Goal: Book appointment/travel/reservation

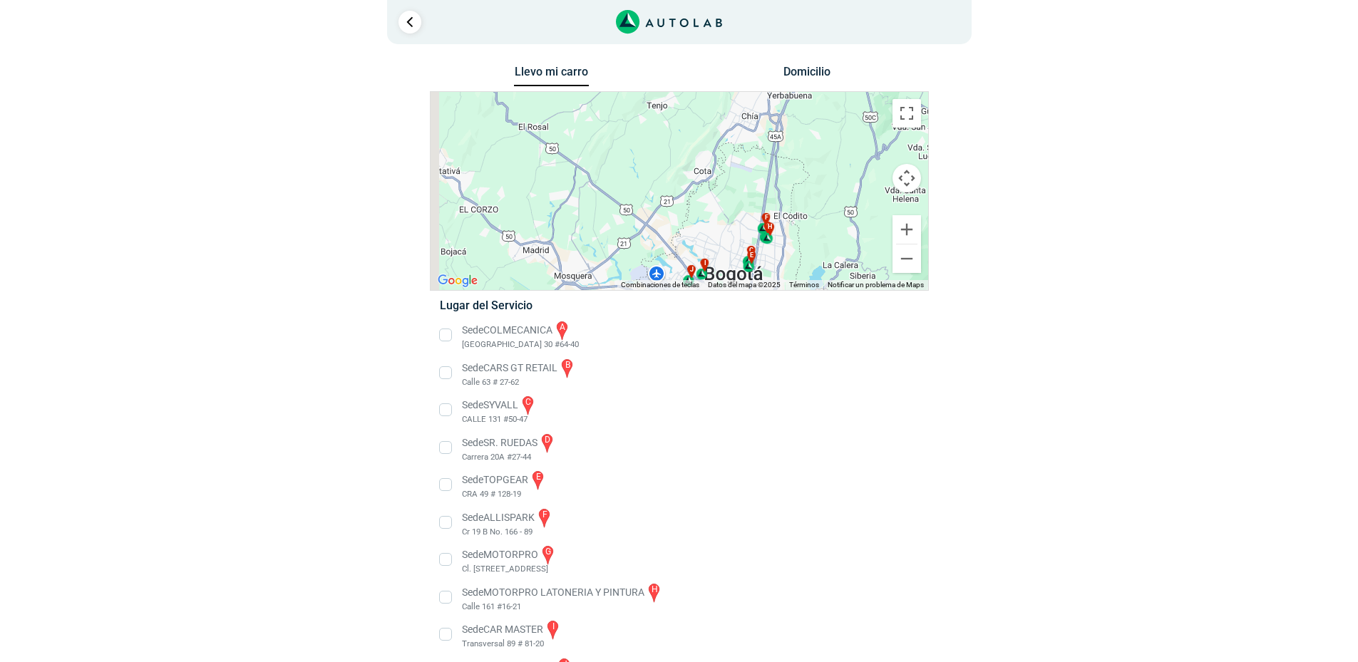
drag, startPoint x: 763, startPoint y: 140, endPoint x: 821, endPoint y: 250, distance: 124.0
click at [821, 250] on div "a b c d e f g" at bounding box center [678, 191] width 497 height 198
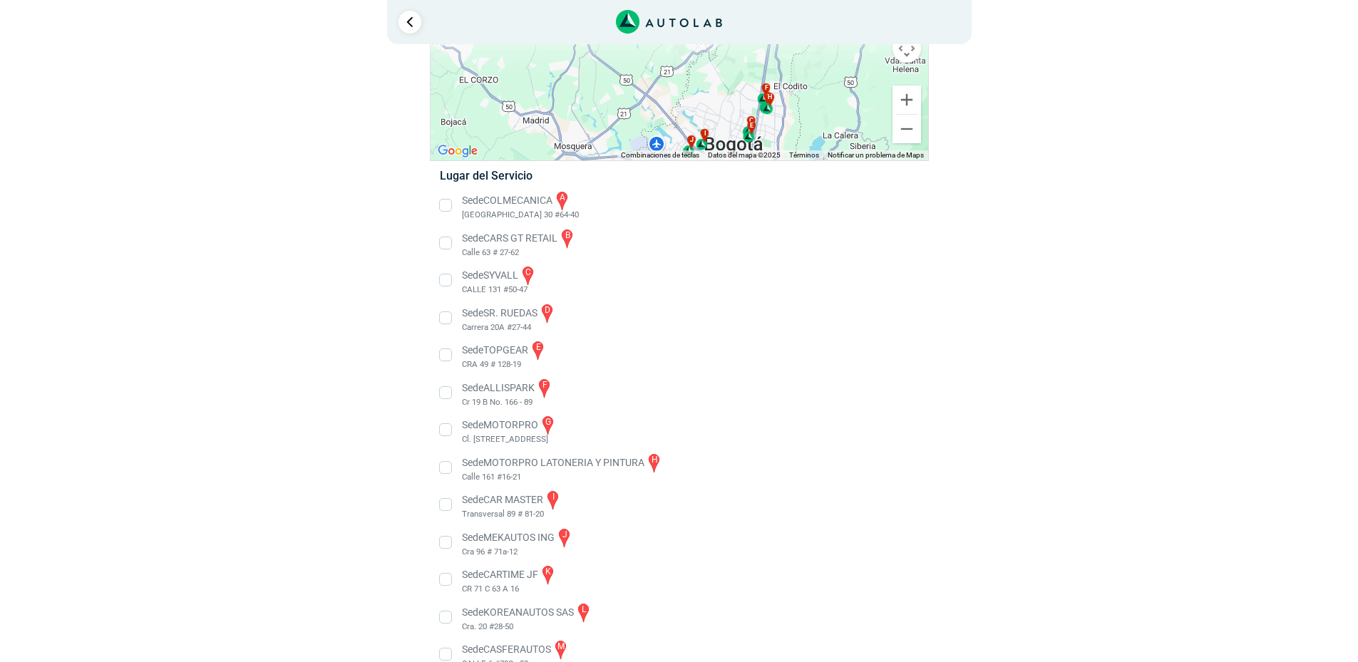
scroll to position [143, 0]
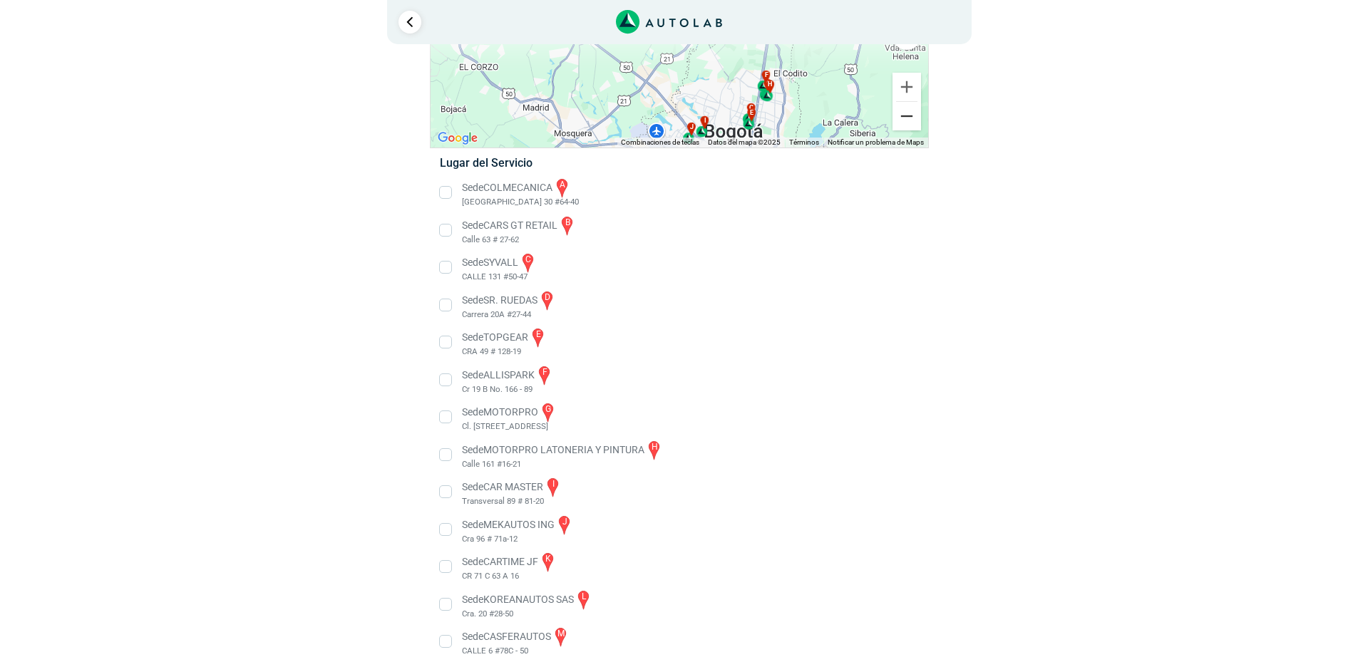
click at [909, 118] on button "Reducir" at bounding box center [906, 116] width 29 height 29
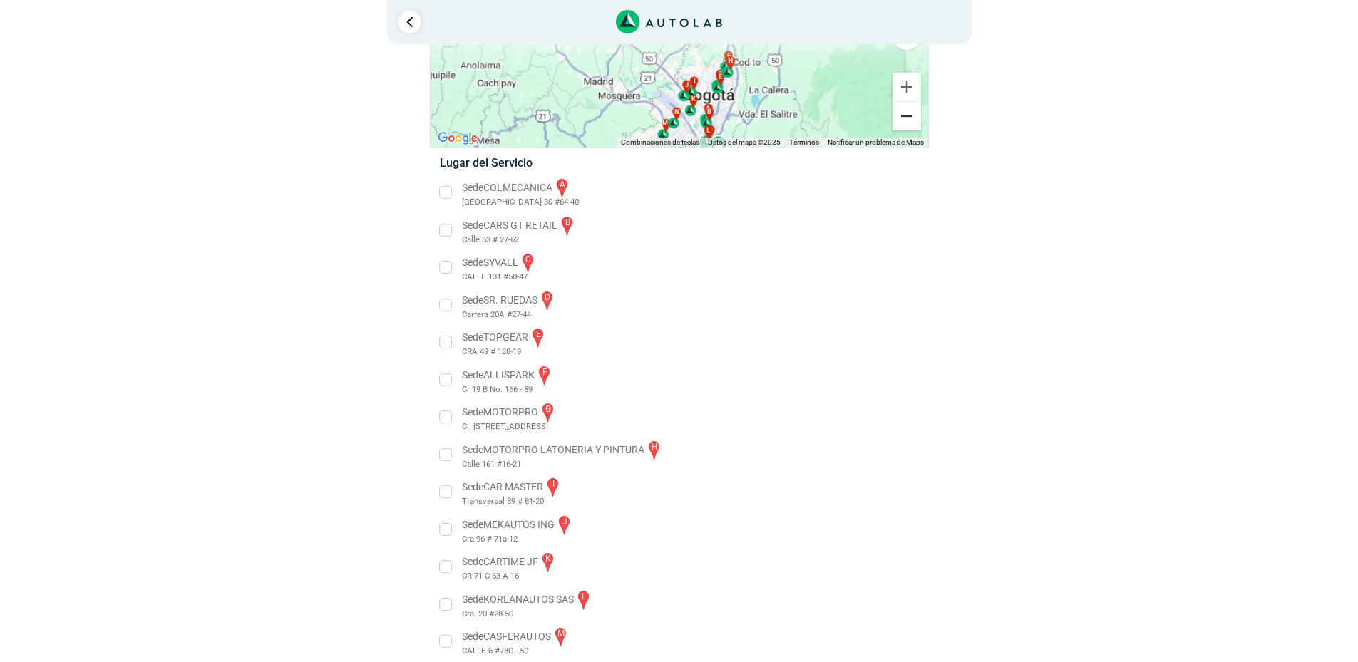
click at [909, 118] on button "Reducir" at bounding box center [906, 116] width 29 height 29
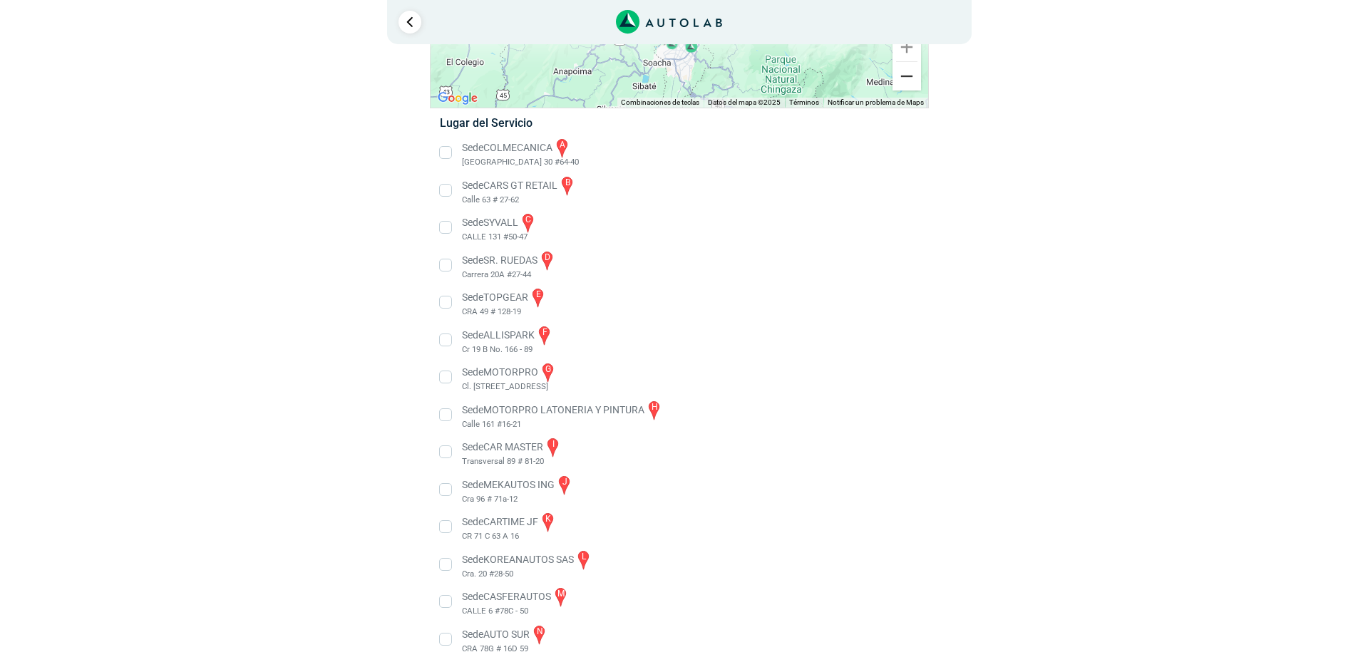
scroll to position [0, 0]
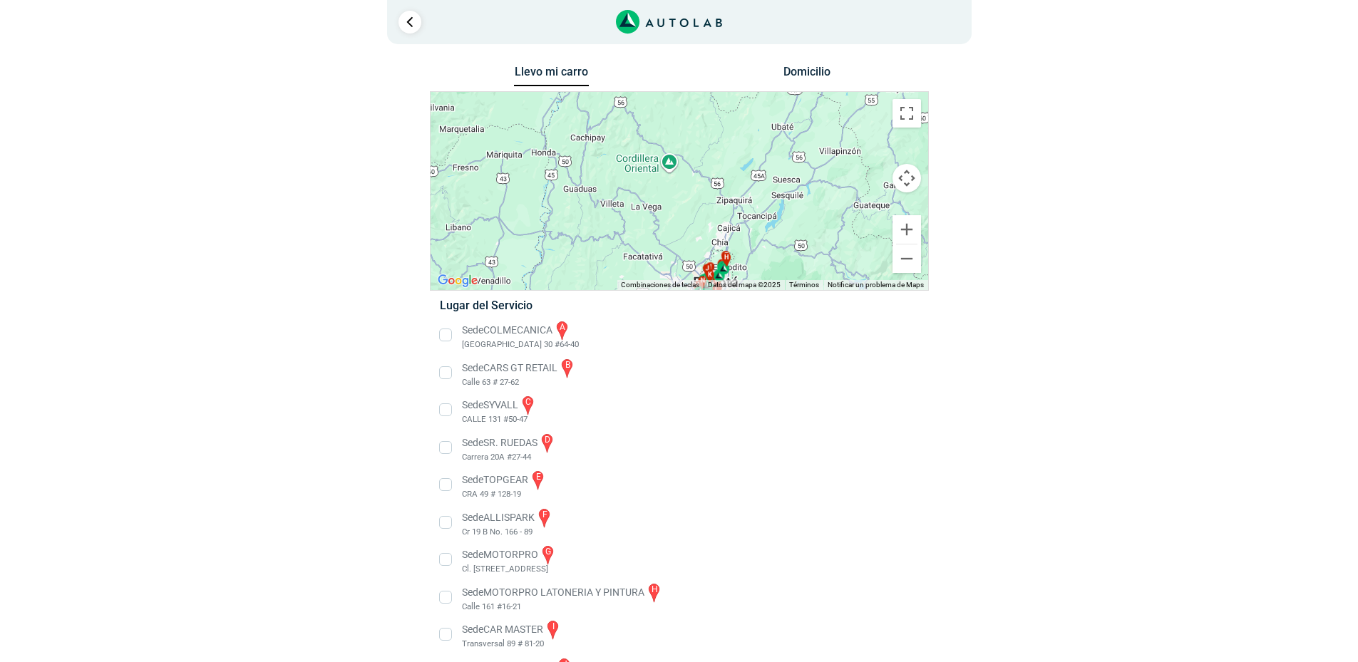
drag, startPoint x: 668, startPoint y: 187, endPoint x: 707, endPoint y: 299, distance: 119.2
click at [710, 308] on div "Llevo mi carro [GEOGRAPHIC_DATA] ← Mover a la izquierda → Mover a la derecha ↑ …" at bounding box center [679, 459] width 499 height 795
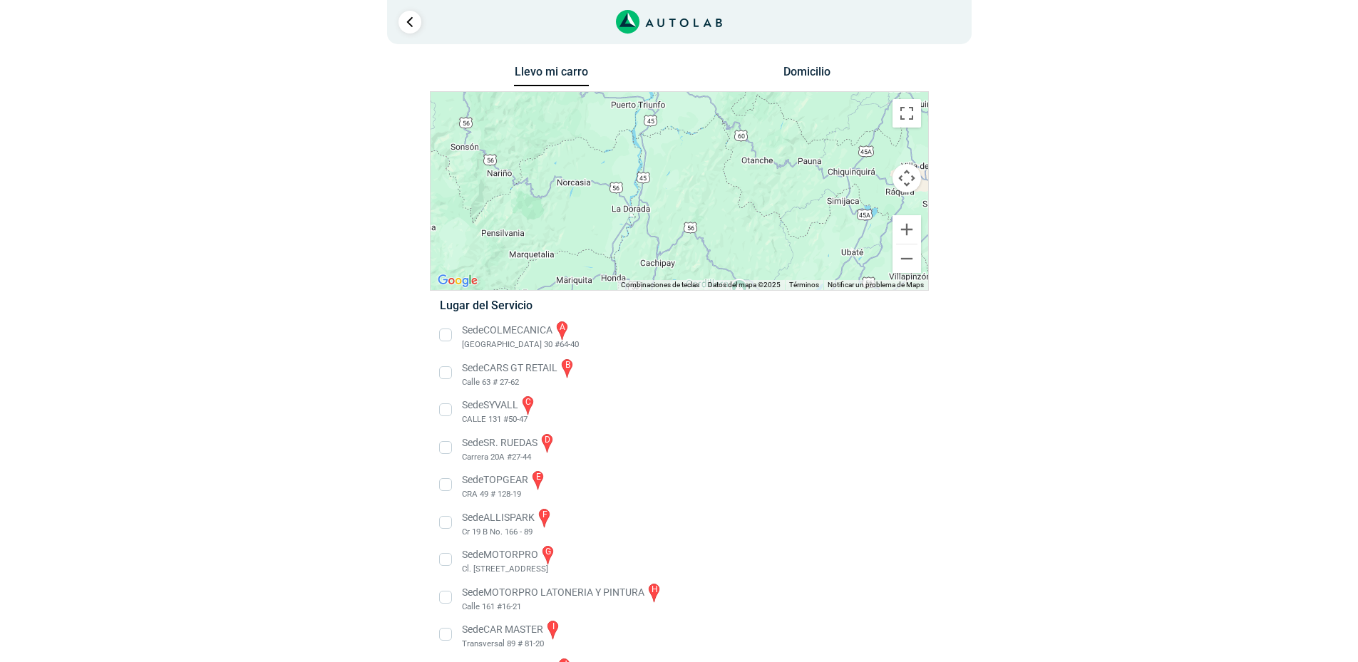
drag, startPoint x: 649, startPoint y: 192, endPoint x: 687, endPoint y: 252, distance: 70.2
click at [705, 278] on div "a b c d e f g" at bounding box center [678, 191] width 497 height 198
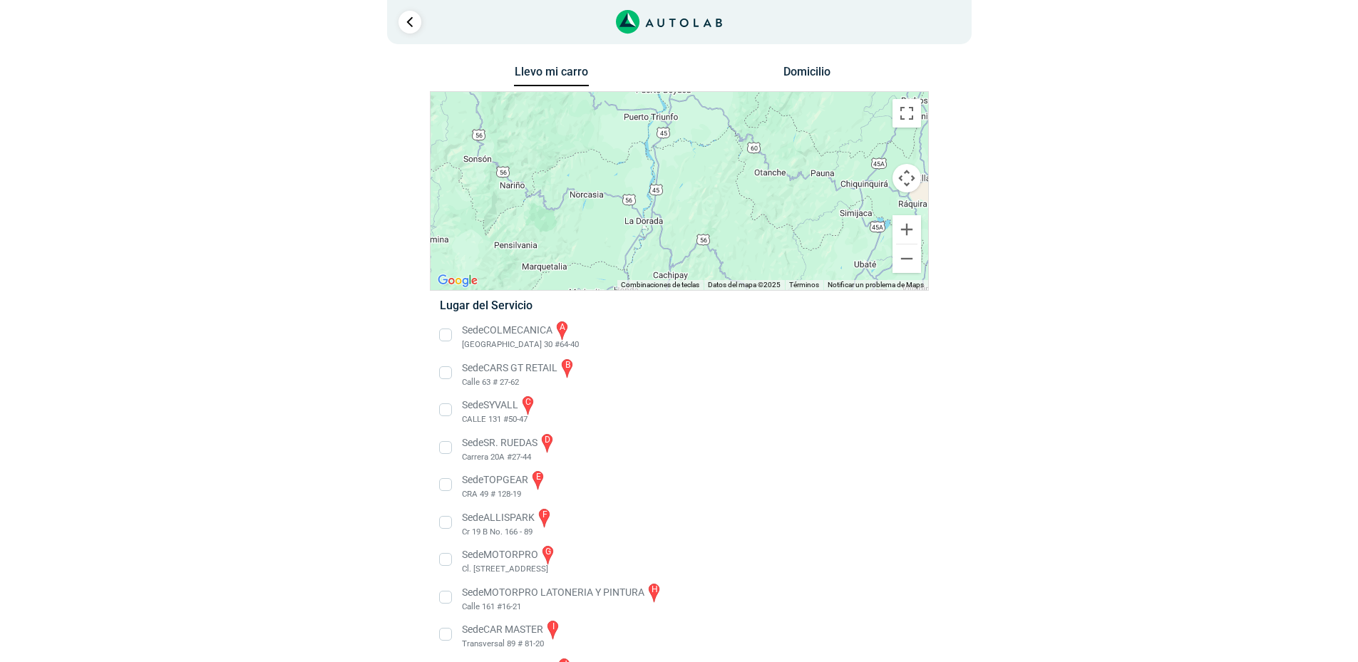
drag, startPoint x: 642, startPoint y: 200, endPoint x: 760, endPoint y: 283, distance: 143.7
click at [746, 303] on div "Llevo mi carro [GEOGRAPHIC_DATA] ← Mover a la izquierda → Mover a la derecha ↑ …" at bounding box center [679, 459] width 499 height 795
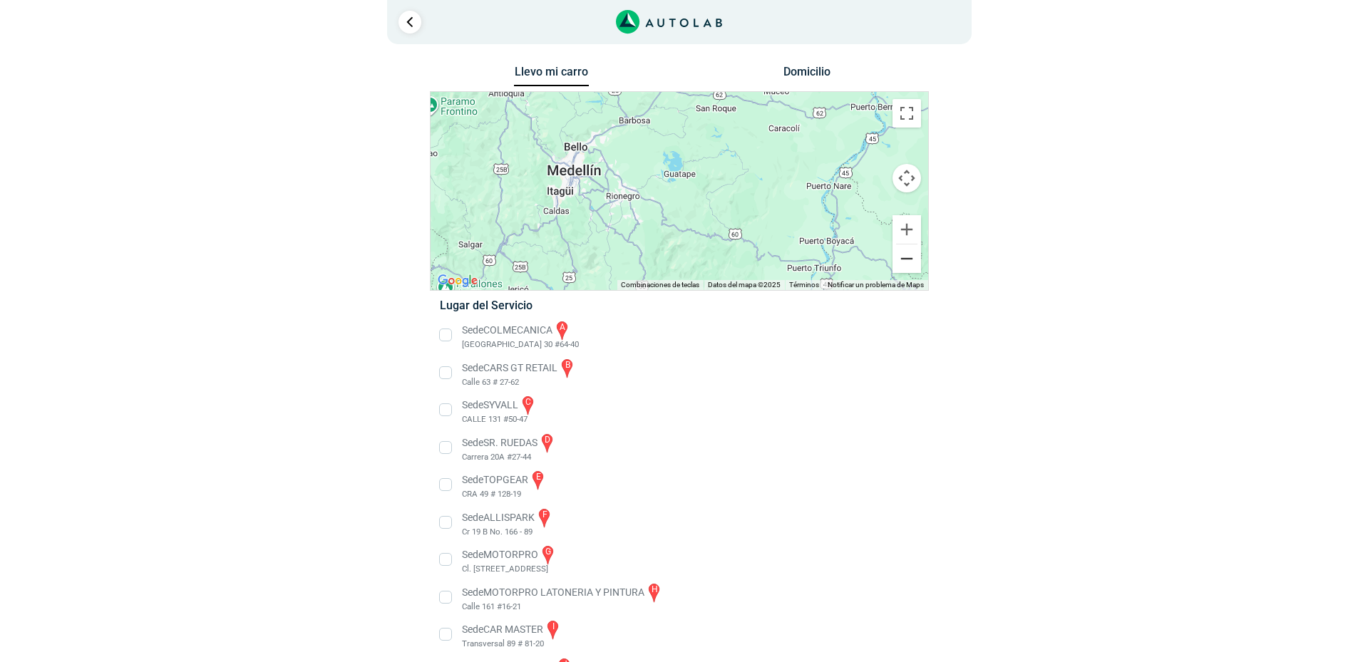
click at [907, 264] on button "Reducir" at bounding box center [906, 258] width 29 height 29
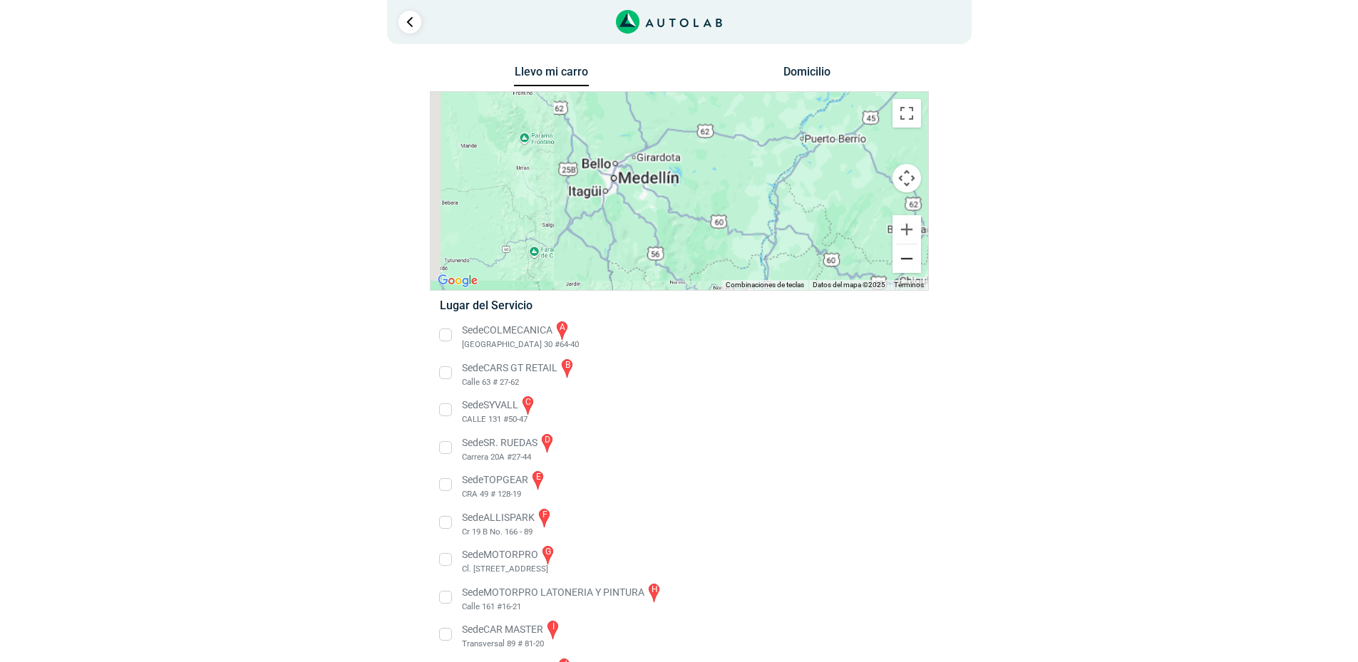
click at [907, 264] on button "Reducir" at bounding box center [906, 258] width 29 height 29
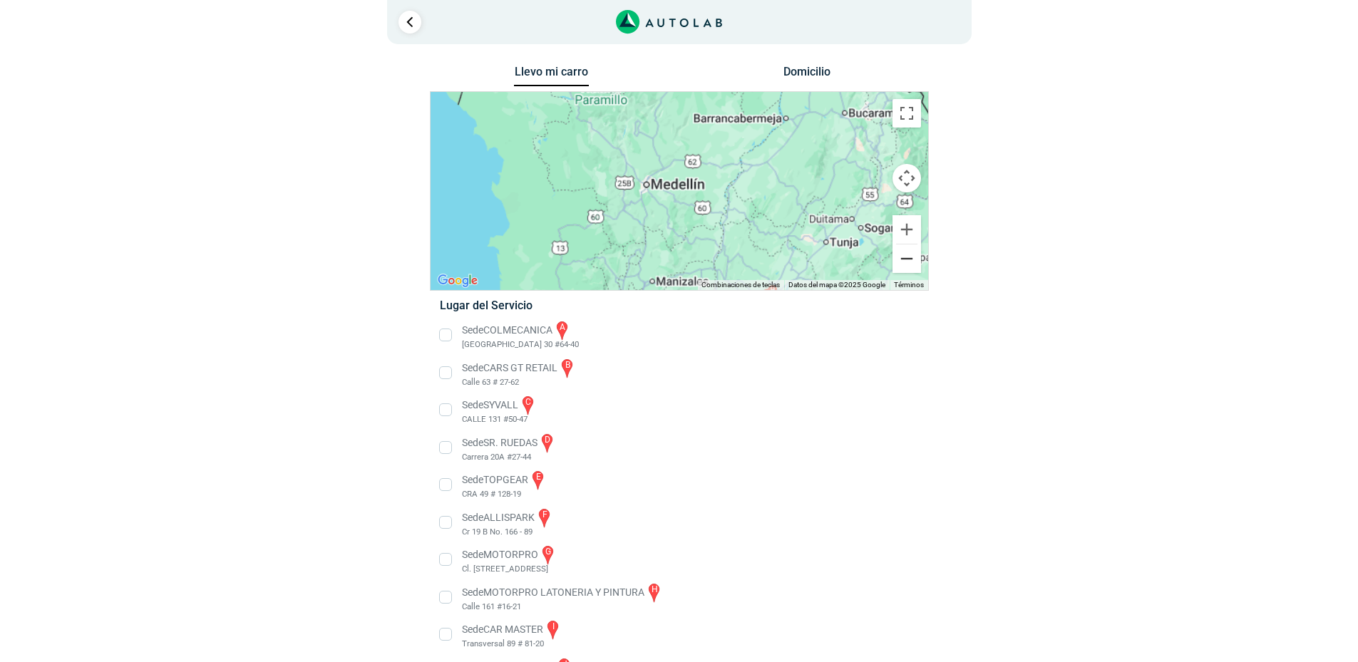
click at [907, 264] on button "Reducir" at bounding box center [906, 258] width 29 height 29
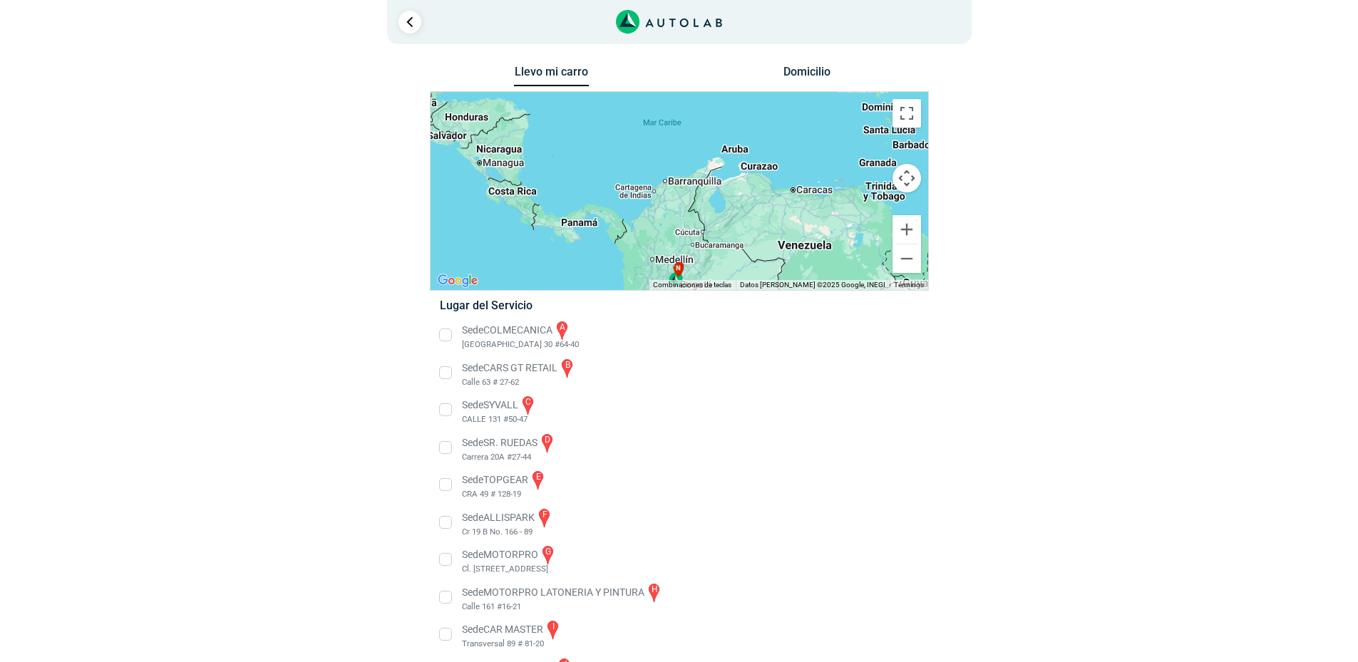
drag, startPoint x: 741, startPoint y: 172, endPoint x: 696, endPoint y: 243, distance: 84.2
click at [700, 245] on div "a b c d e f g" at bounding box center [678, 191] width 497 height 198
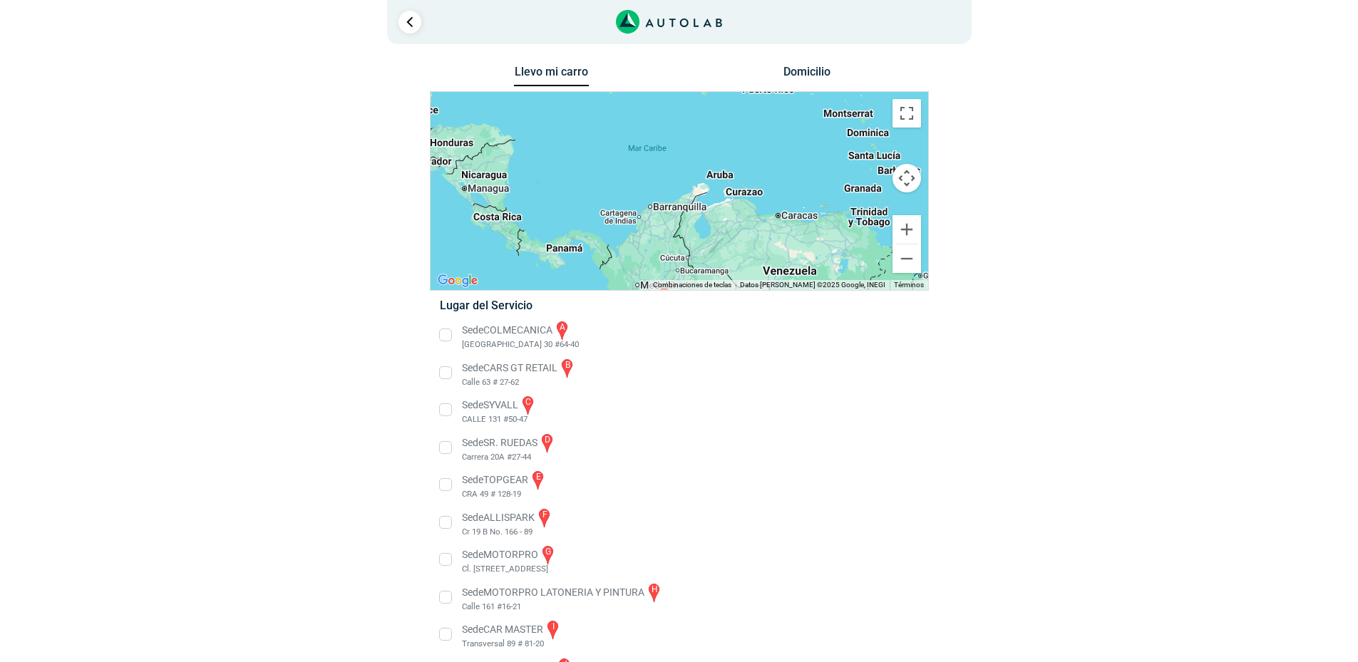
drag, startPoint x: 650, startPoint y: 175, endPoint x: 680, endPoint y: 219, distance: 52.8
click at [680, 219] on div "a b c d e f g" at bounding box center [678, 191] width 497 height 198
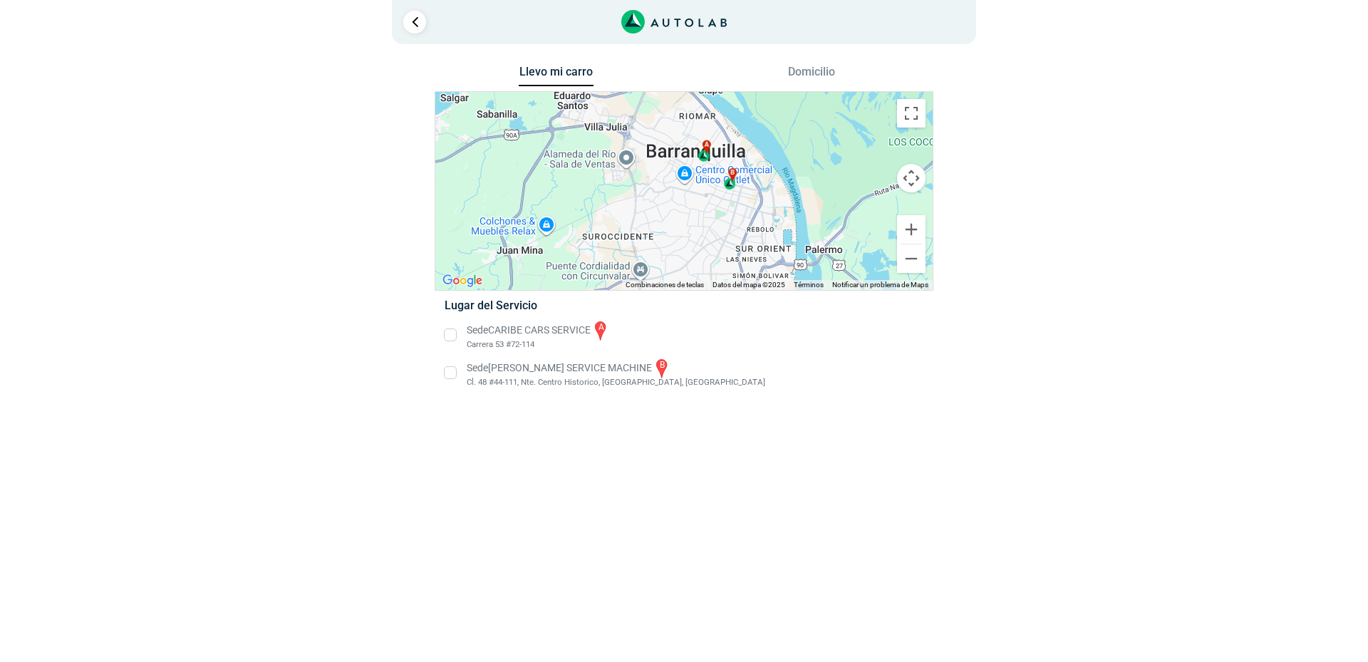
click at [453, 331] on li "Sede CARIBE CARS SERVICE a Carrera 53 #72-114" at bounding box center [684, 335] width 500 height 32
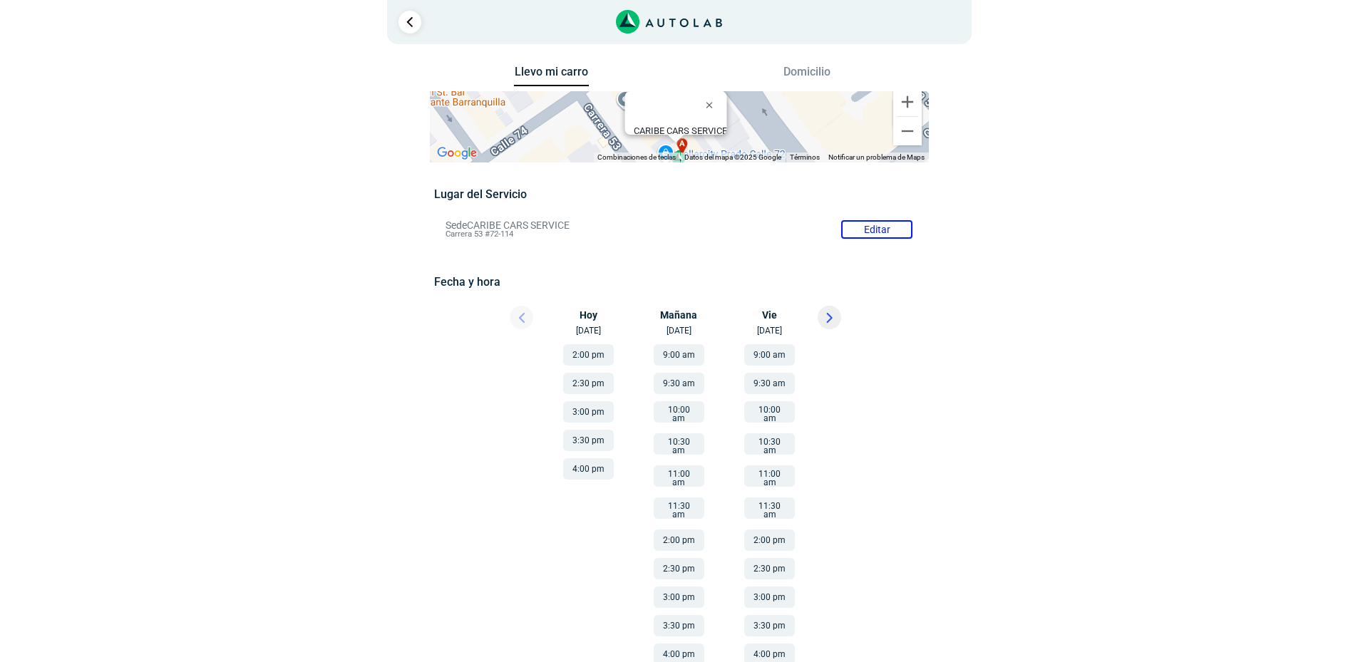
scroll to position [8, 0]
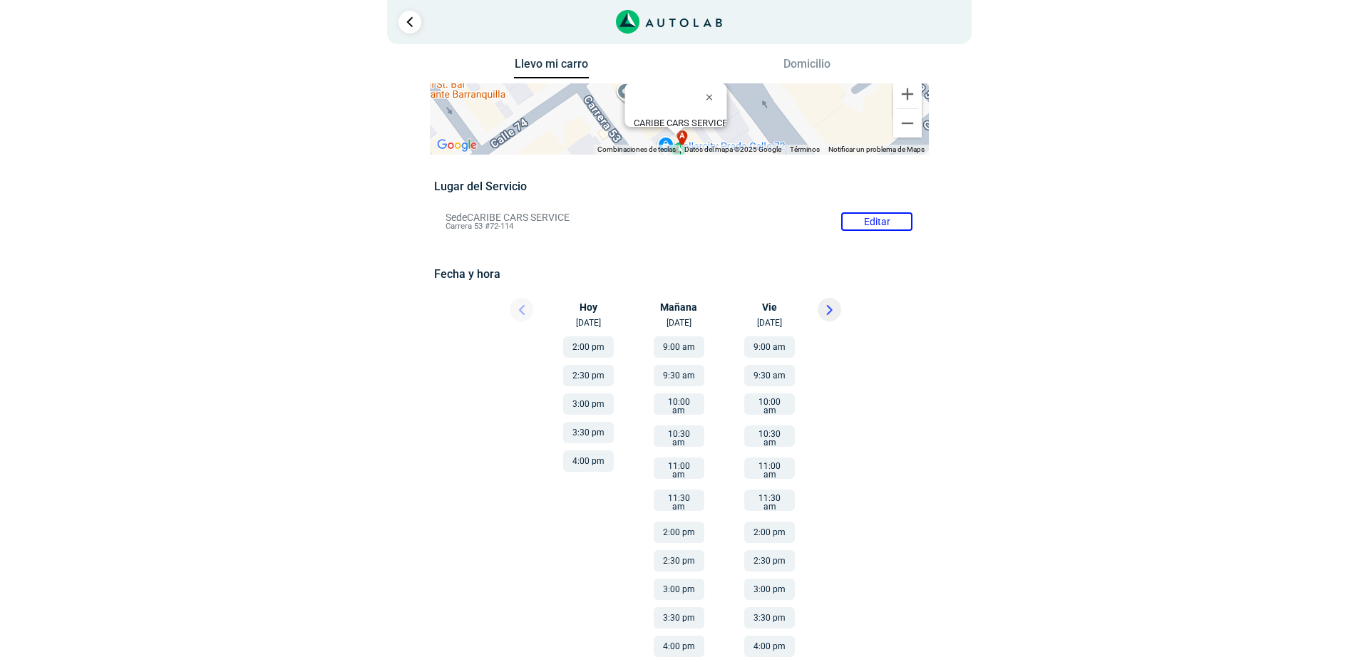
click at [822, 310] on button at bounding box center [829, 310] width 24 height 24
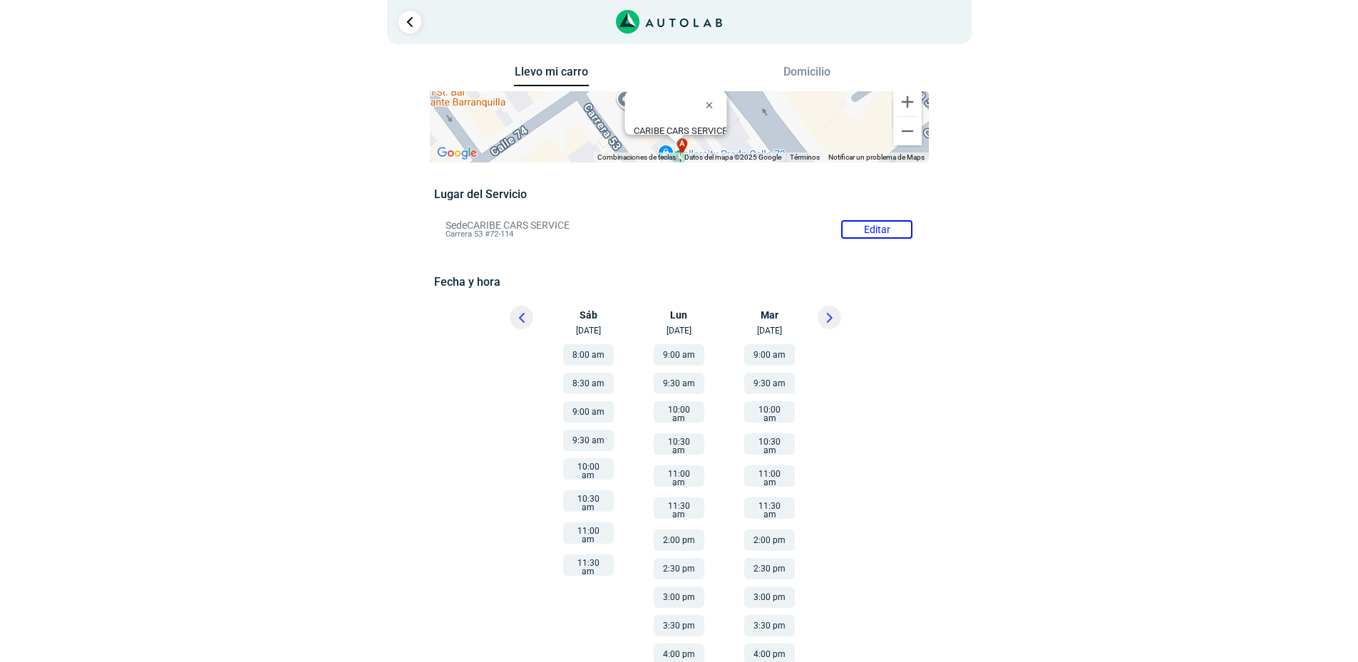
click at [829, 315] on icon at bounding box center [829, 318] width 4 height 9
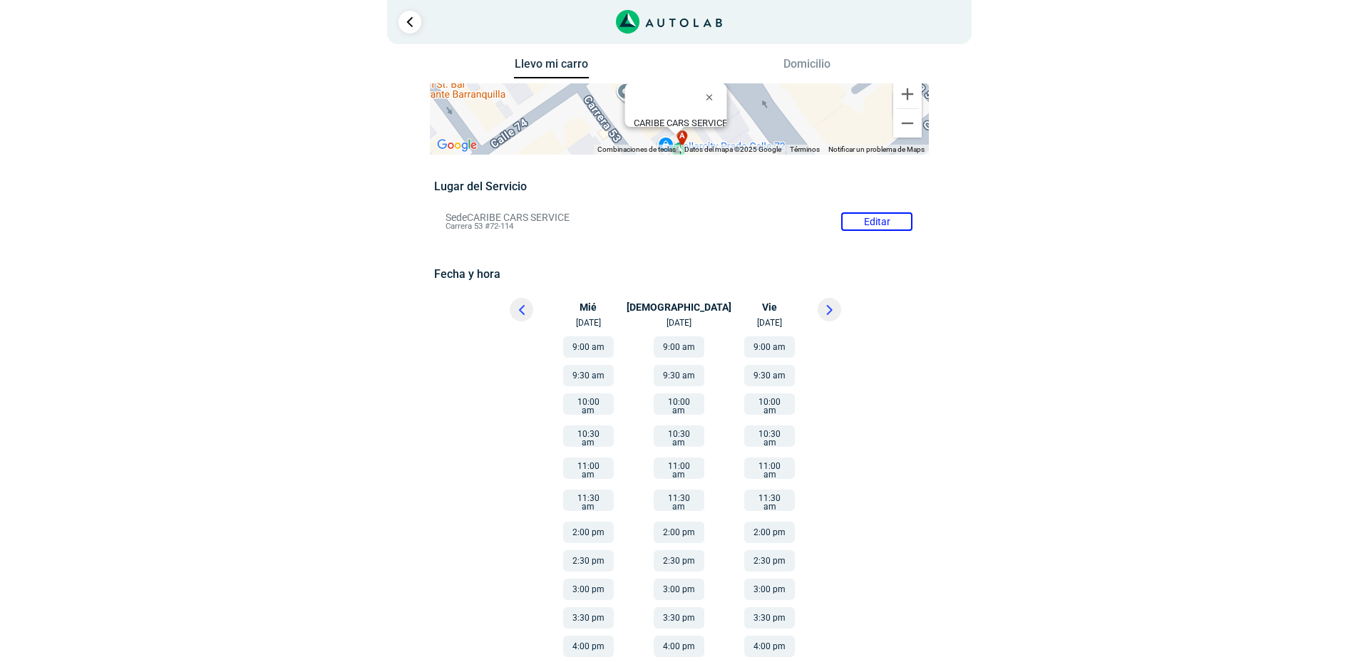
click at [440, 495] on div at bounding box center [487, 498] width 128 height 339
click at [592, 522] on button "2:00 pm" at bounding box center [588, 532] width 51 height 21
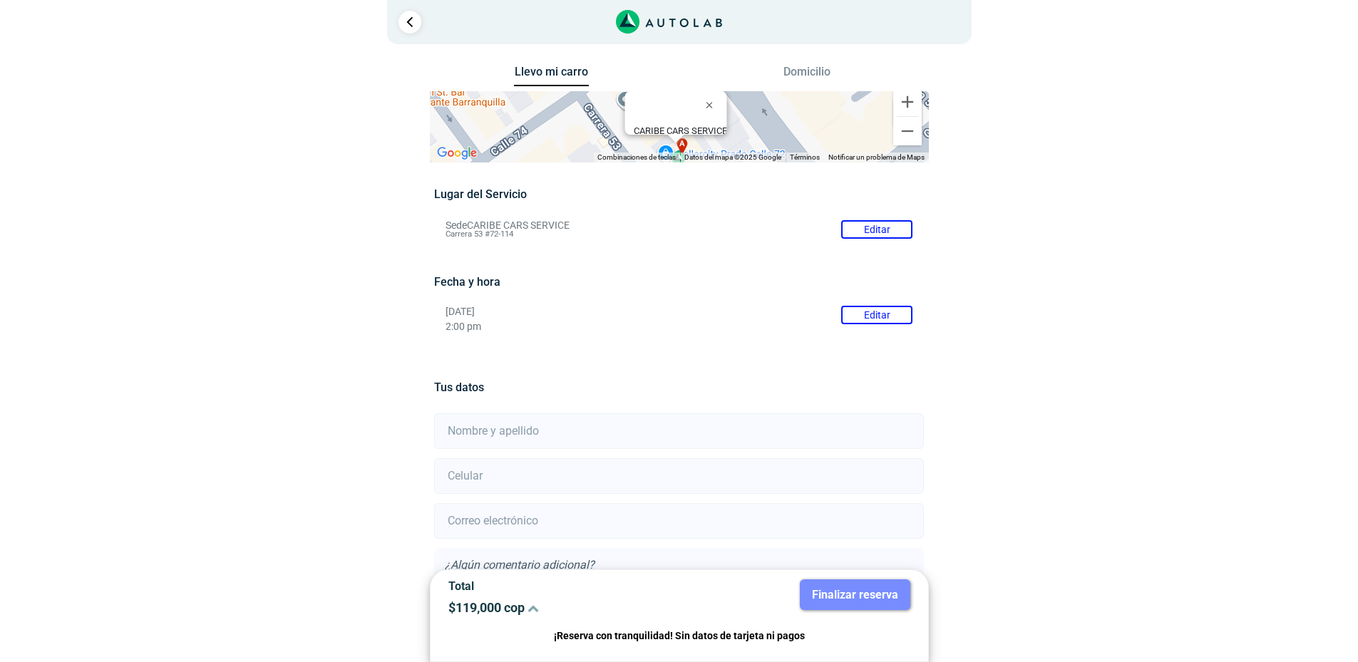
scroll to position [8, 0]
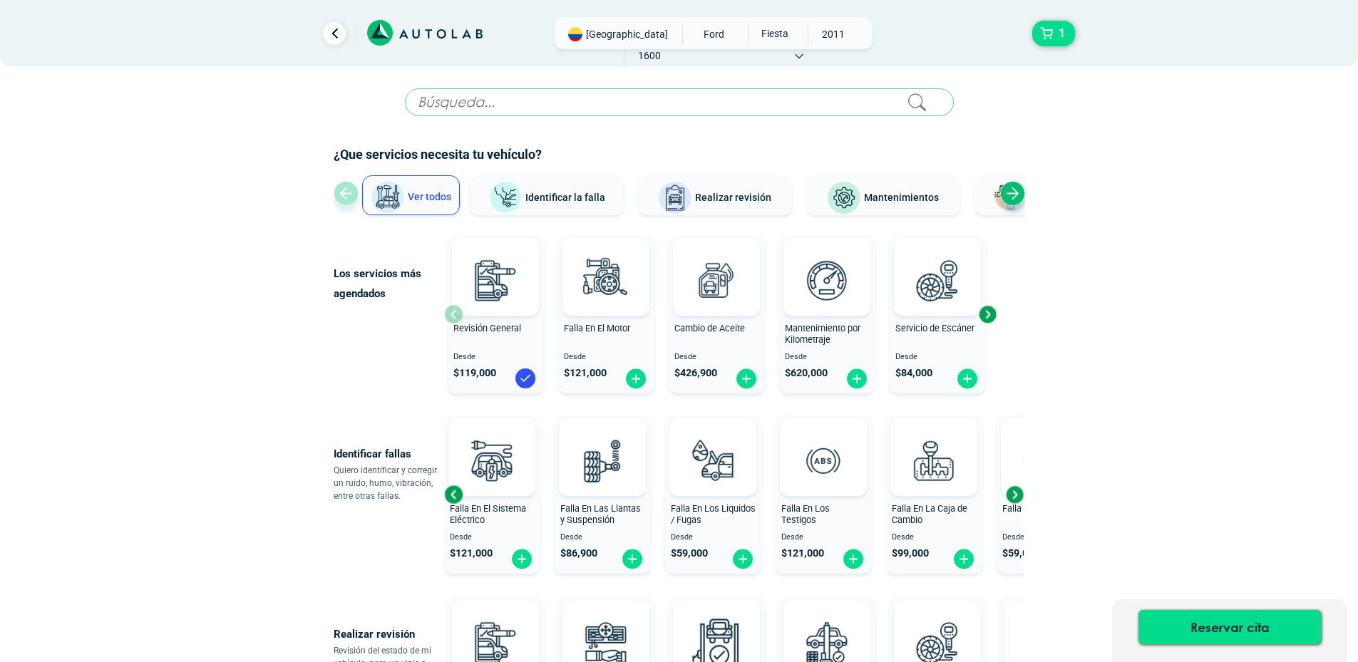
click at [552, 209] on button "Identificar la falla" at bounding box center [547, 195] width 154 height 40
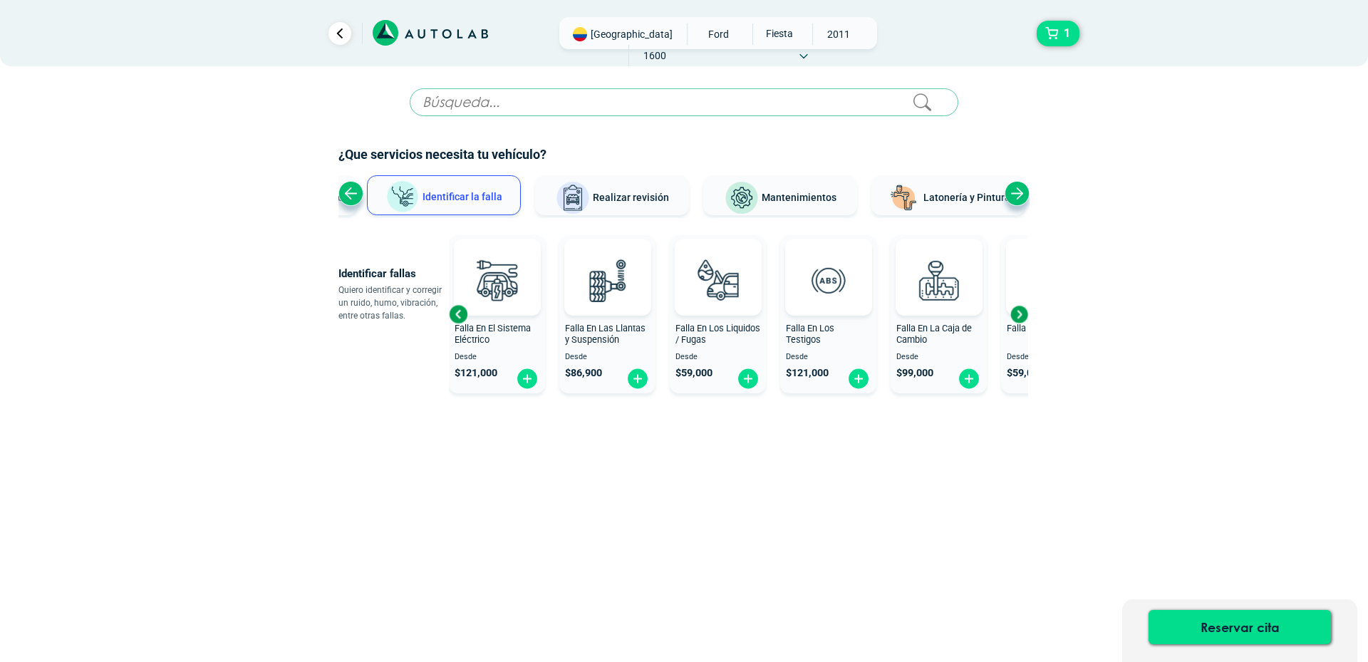
click at [660, 207] on button "Realizar revisión" at bounding box center [612, 195] width 154 height 40
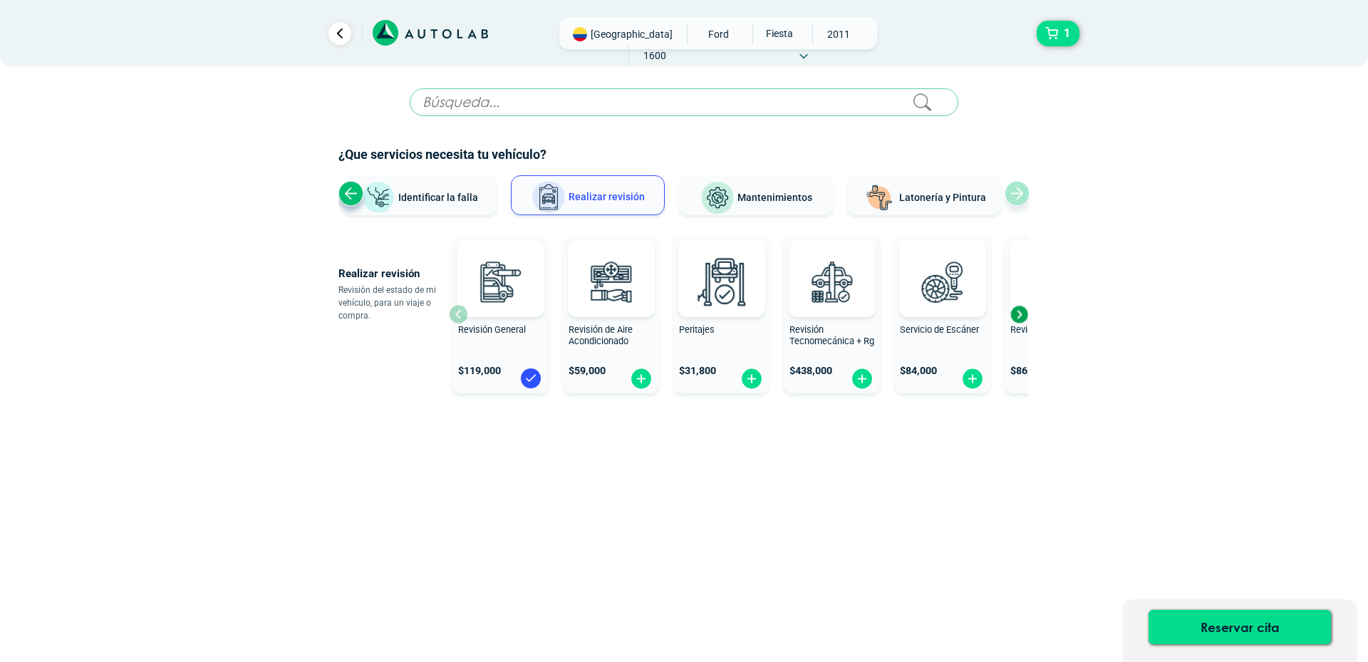
click at [1020, 316] on div "Next slide" at bounding box center [1018, 314] width 21 height 21
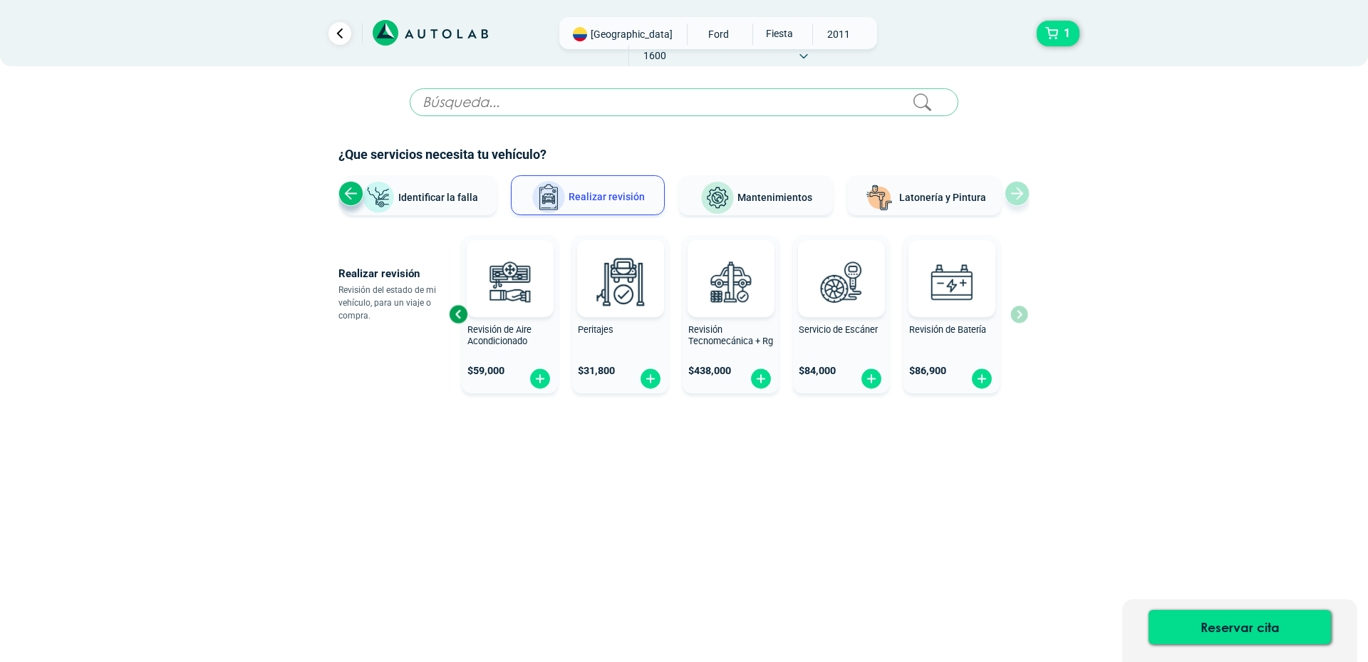
click at [760, 192] on span "Mantenimientos" at bounding box center [775, 197] width 75 height 11
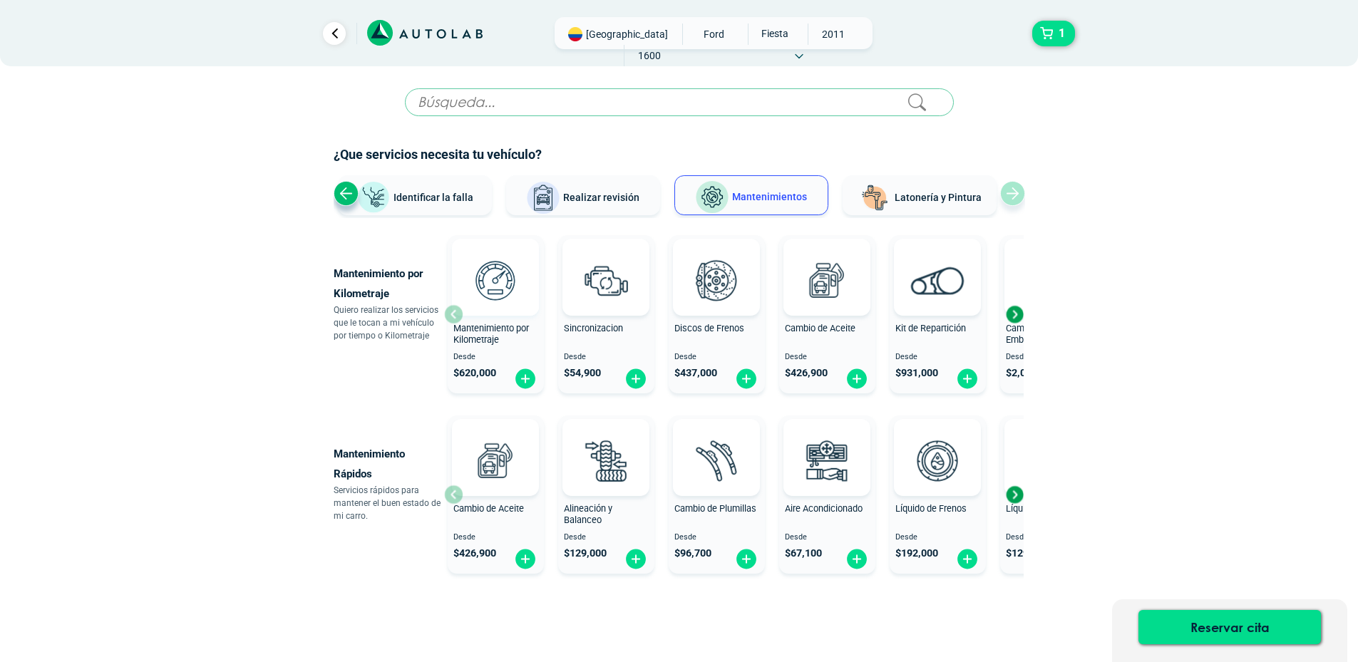
click at [482, 286] on img at bounding box center [495, 280] width 63 height 63
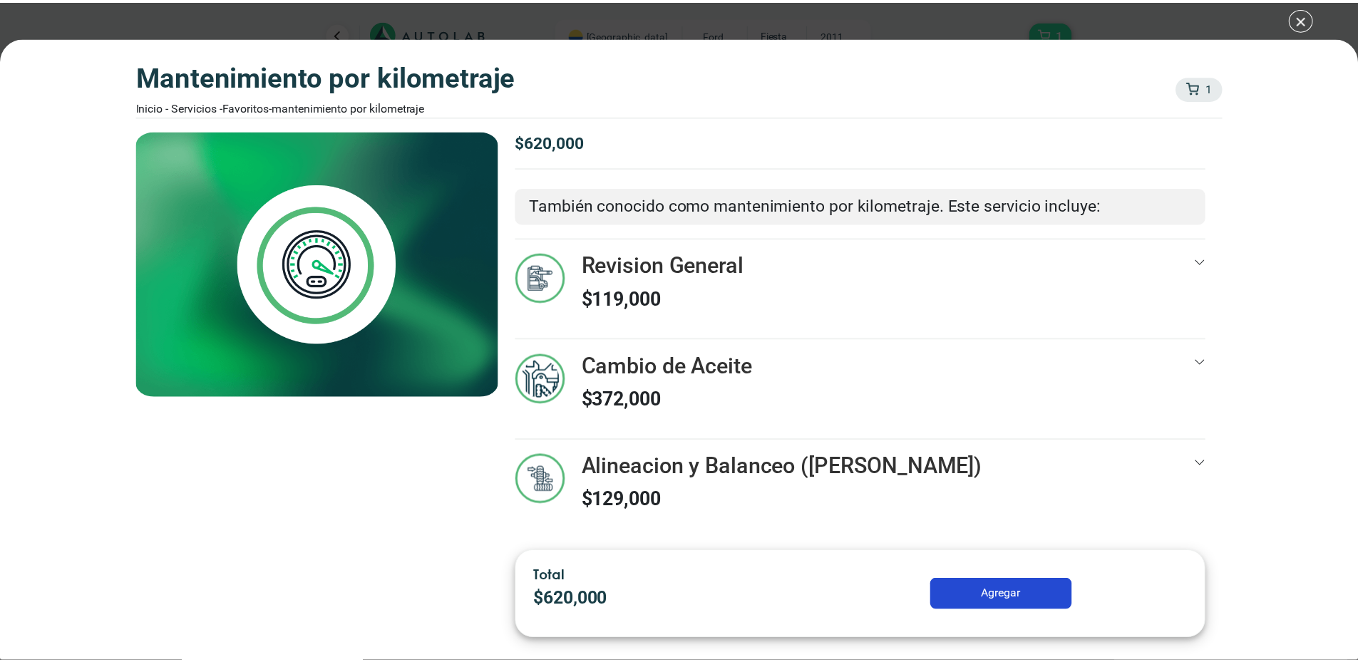
scroll to position [1, 0]
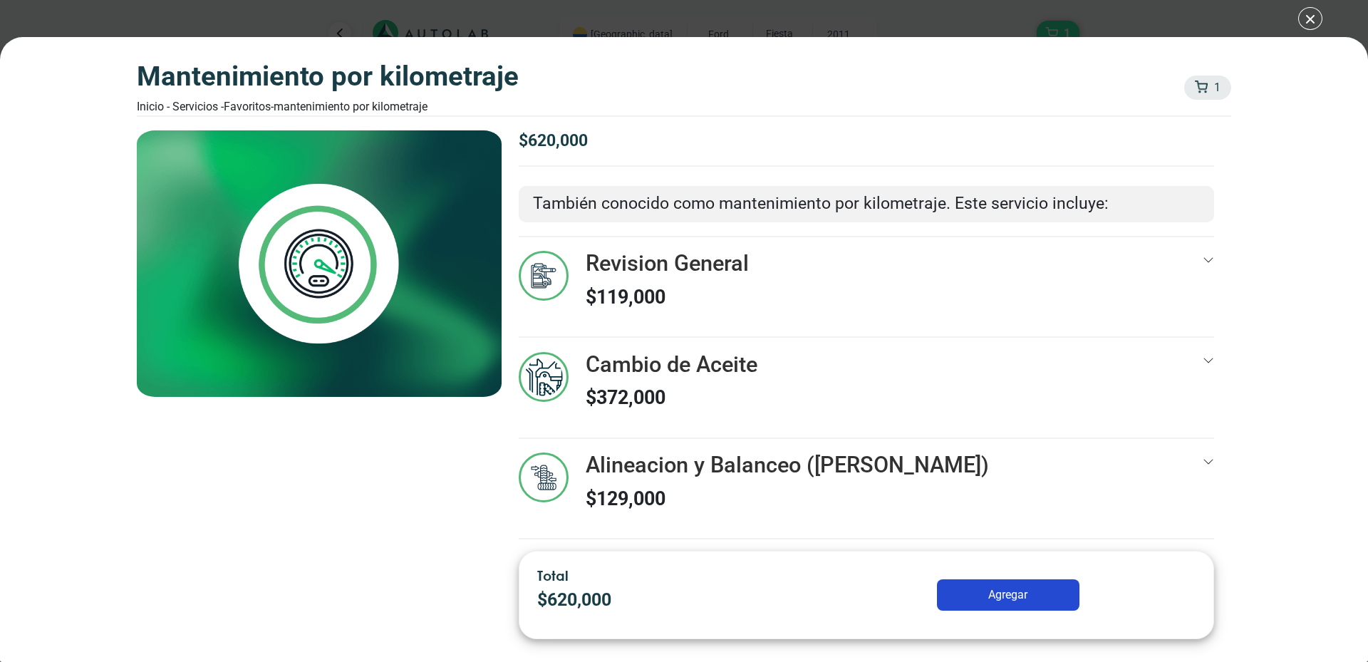
click at [1309, 16] on div "Mantenimiento por Kilometraje Inicio - Servicios - Favoritos - Mantenimiento po…" at bounding box center [684, 331] width 1368 height 662
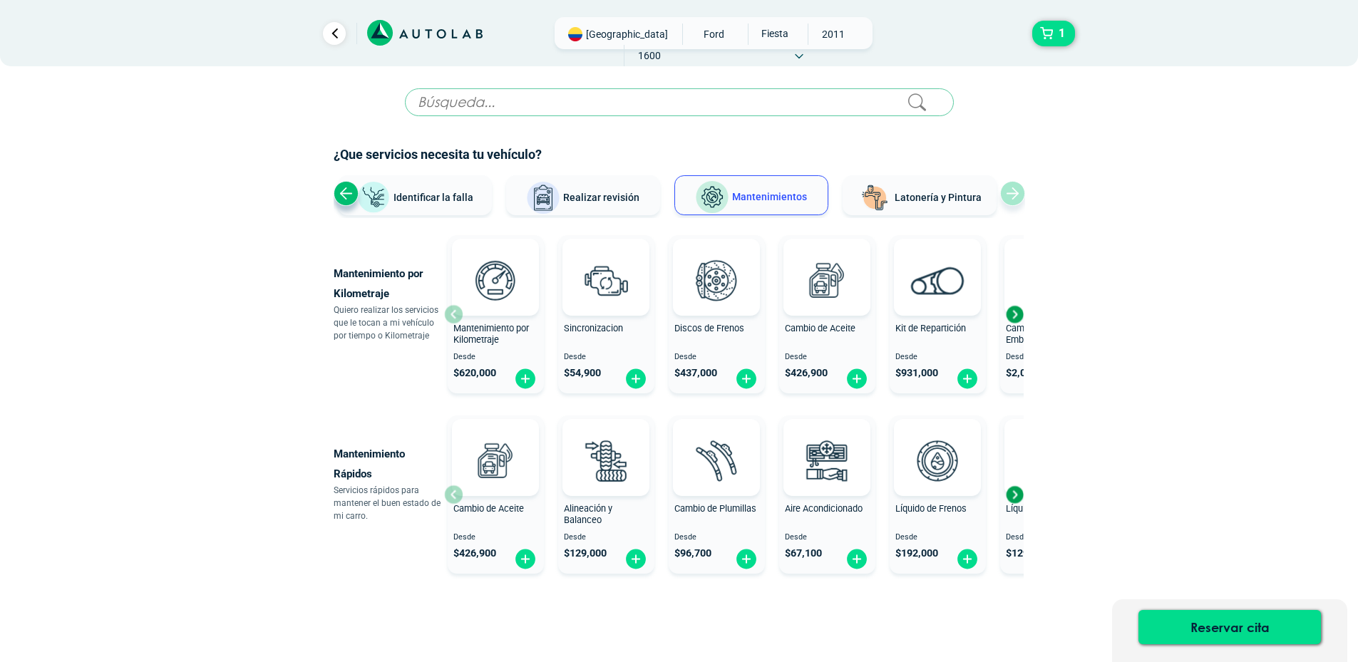
click at [447, 204] on button "Identificar la falla" at bounding box center [415, 195] width 154 height 40
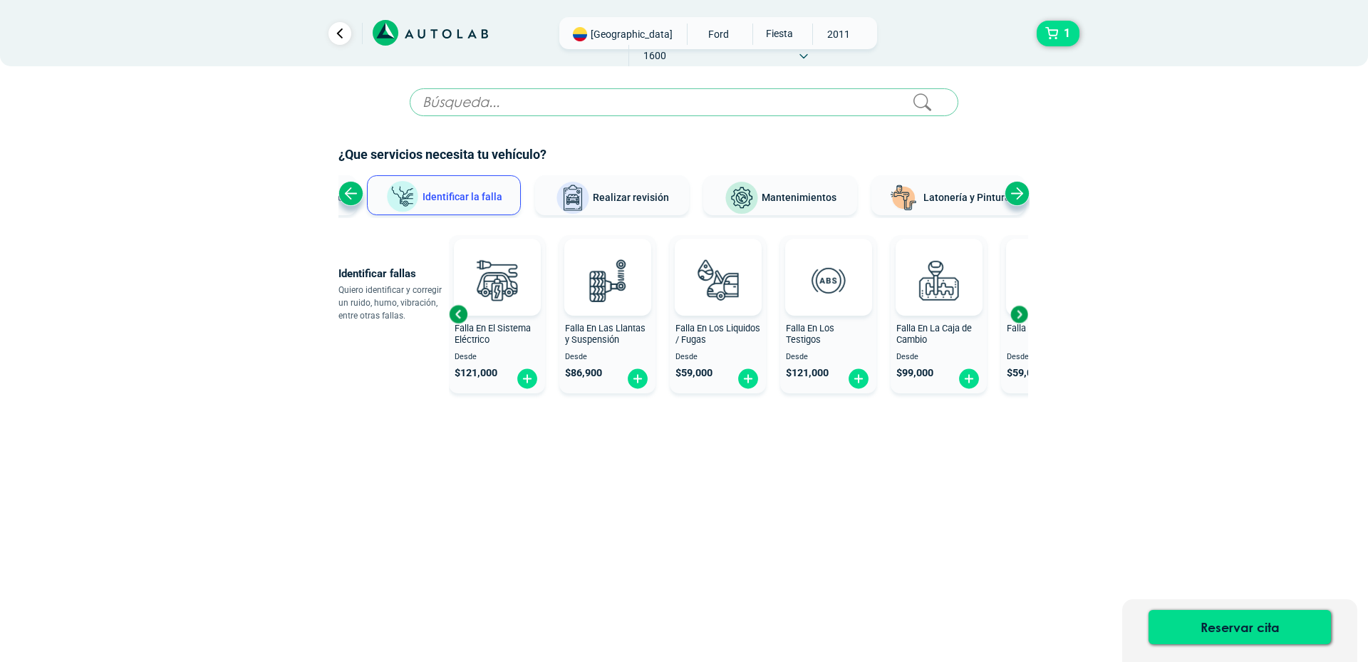
click at [605, 193] on span "Realizar revisión" at bounding box center [631, 197] width 76 height 11
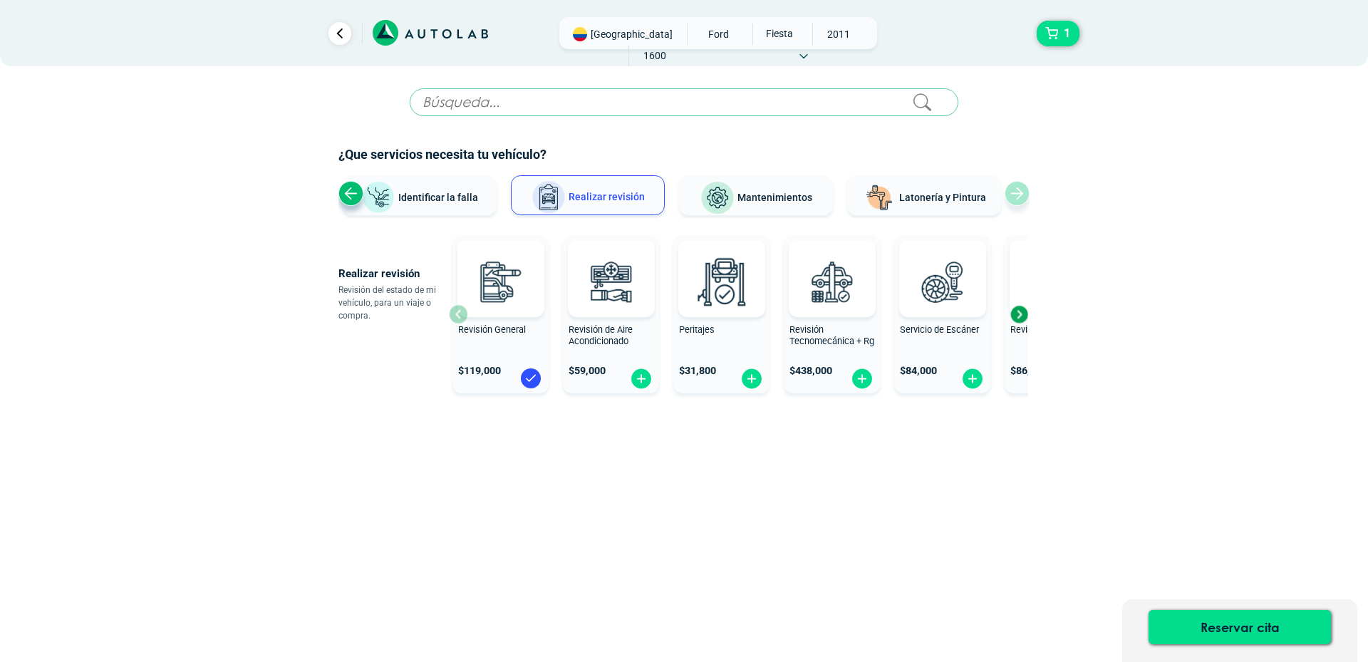
click at [1018, 314] on div "Next slide" at bounding box center [1018, 314] width 21 height 21
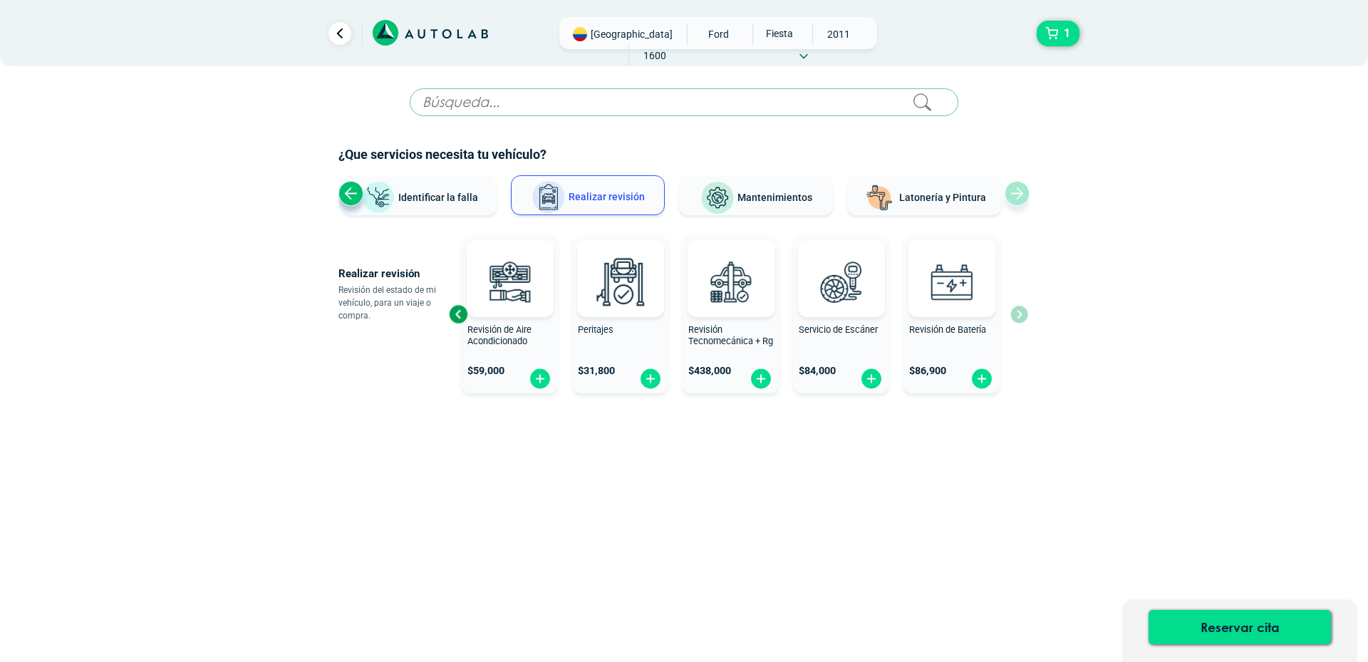
click at [458, 313] on div "Previous slide" at bounding box center [458, 314] width 21 height 21
